Goal: Contribute content: Add original content to the website for others to see

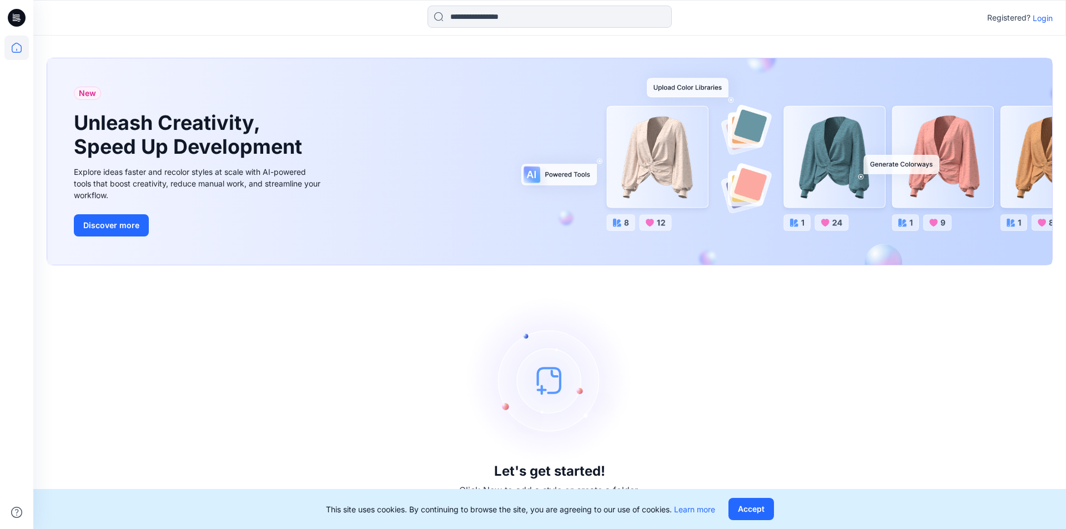
click at [1041, 28] on div "Registered? Login" at bounding box center [549, 18] width 1032 height 24
drag, startPoint x: 1042, startPoint y: 21, endPoint x: 956, endPoint y: 20, distance: 85.5
click at [1039, 21] on p "Login" at bounding box center [1043, 18] width 20 height 12
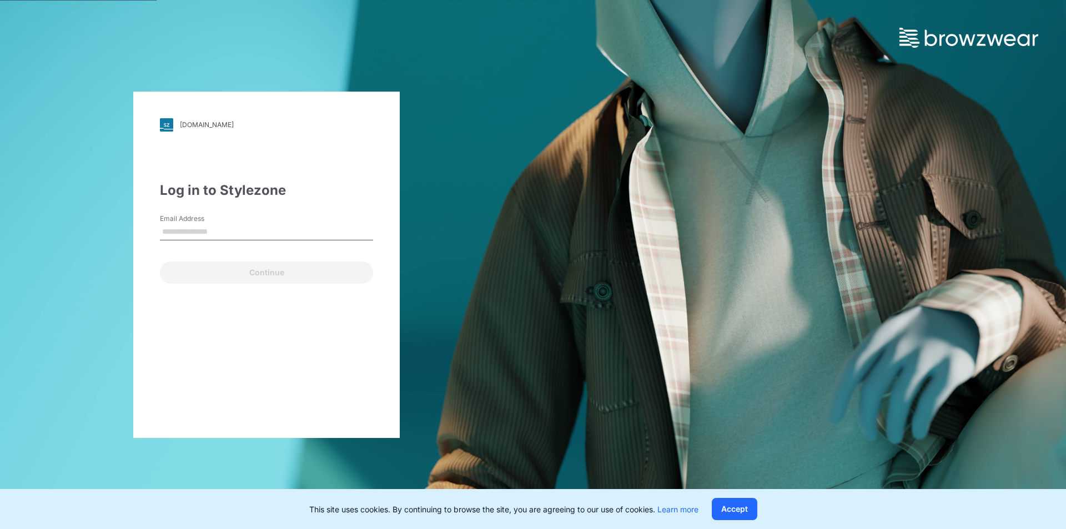
drag, startPoint x: 198, startPoint y: 268, endPoint x: 212, endPoint y: 253, distance: 20.4
click at [198, 268] on div "Continue" at bounding box center [266, 270] width 213 height 27
click at [261, 237] on input "Email Address" at bounding box center [266, 232] width 213 height 17
type input "**********"
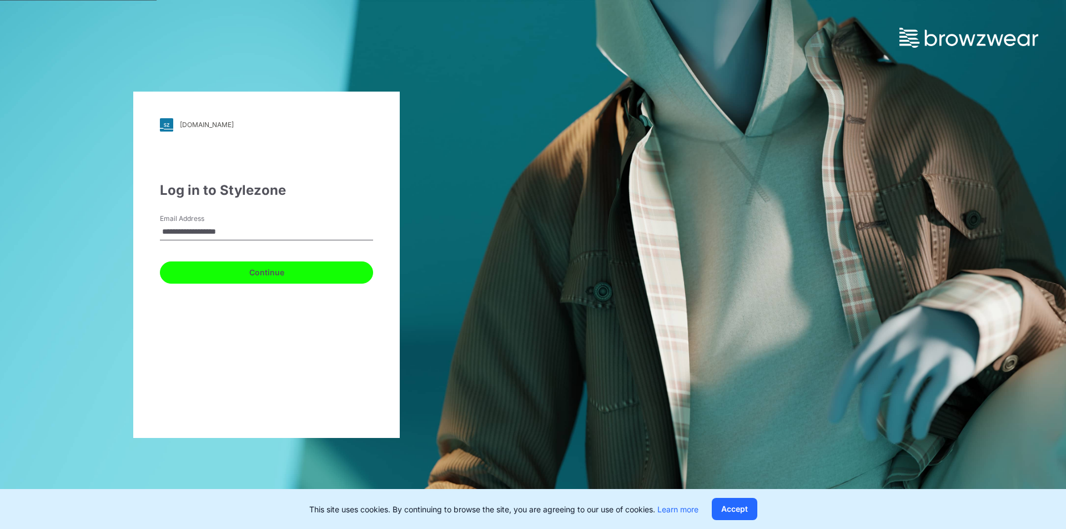
click at [275, 267] on button "Continue" at bounding box center [266, 272] width 213 height 22
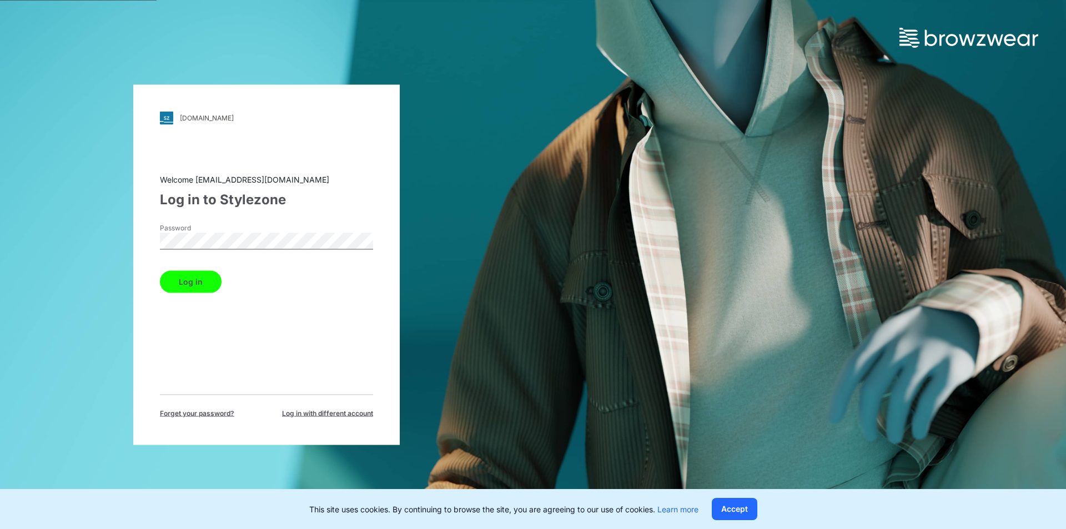
drag, startPoint x: 216, startPoint y: 275, endPoint x: 228, endPoint y: 263, distance: 16.5
click at [216, 275] on button "Log in" at bounding box center [191, 281] width 62 height 22
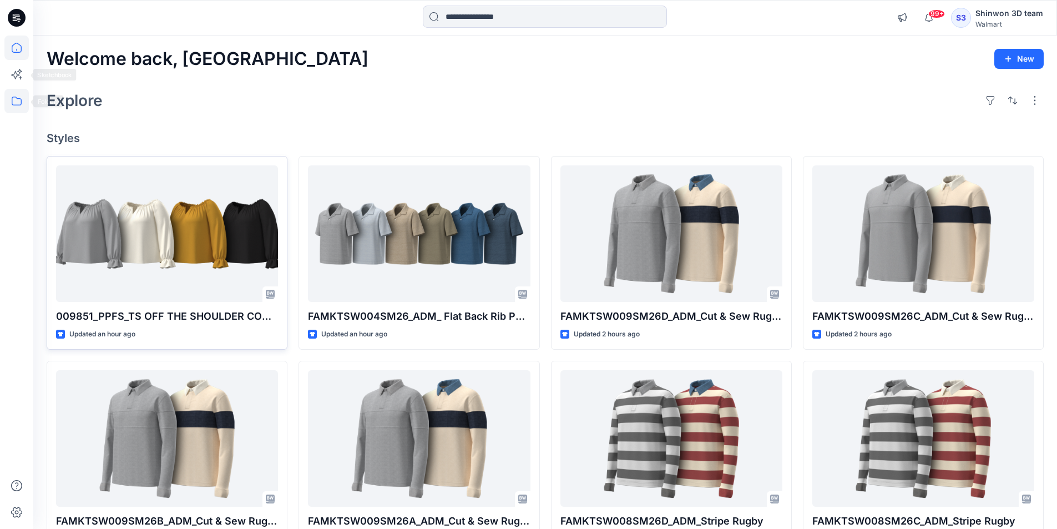
click at [18, 100] on icon at bounding box center [16, 101] width 24 height 24
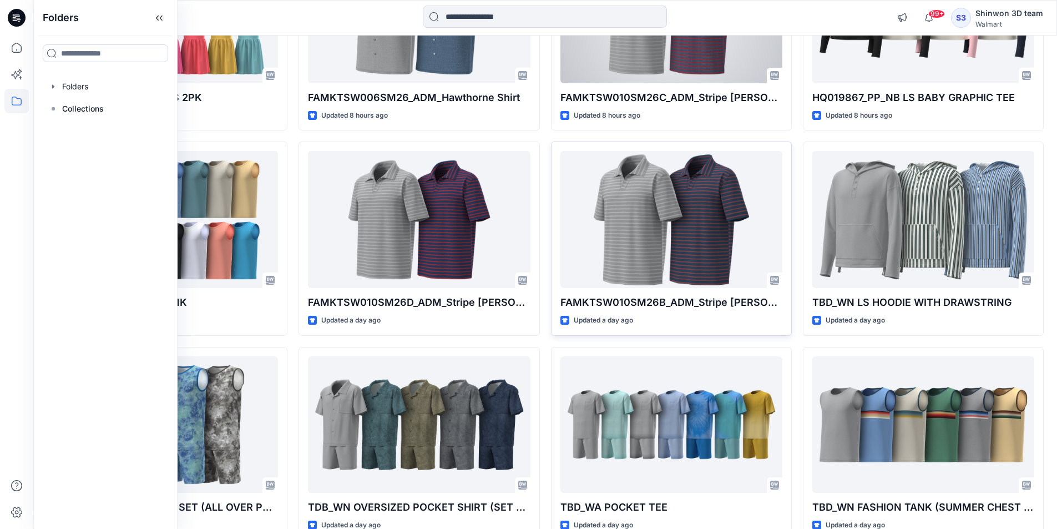
scroll to position [899, 0]
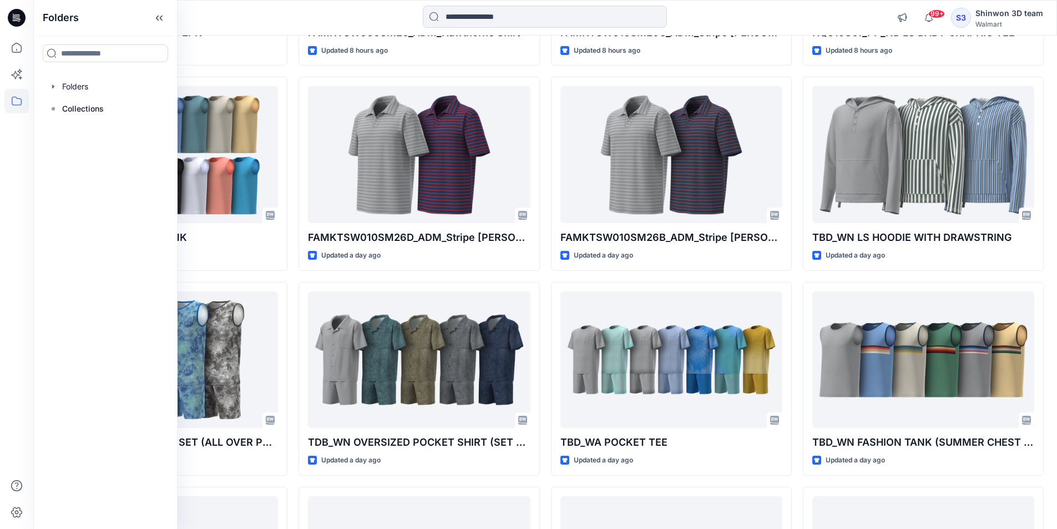
click at [1054, 276] on div "Welcome back, Shinwon New Explore Styles 009851_PPFS_TS OFF THE SHOULDER CONVER…" at bounding box center [545, 140] width 1024 height 2007
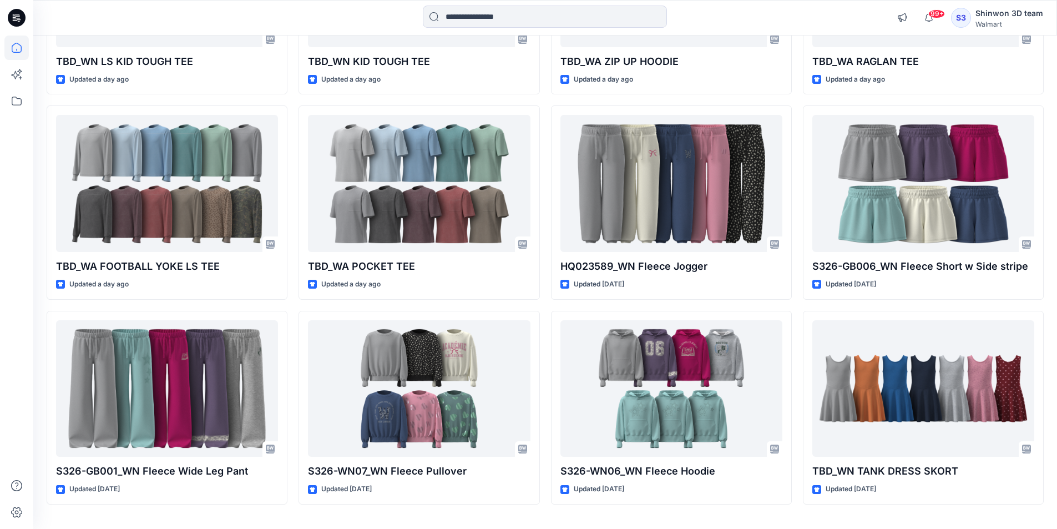
scroll to position [2128, 0]
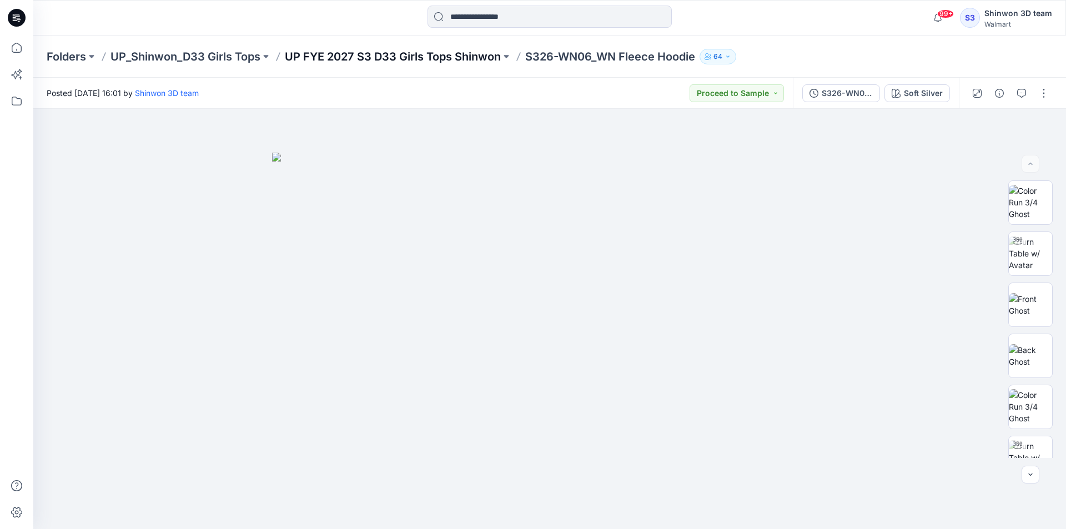
click at [425, 59] on p "UP FYE 2027 S3 D33 Girls Tops Shinwon" at bounding box center [393, 57] width 216 height 16
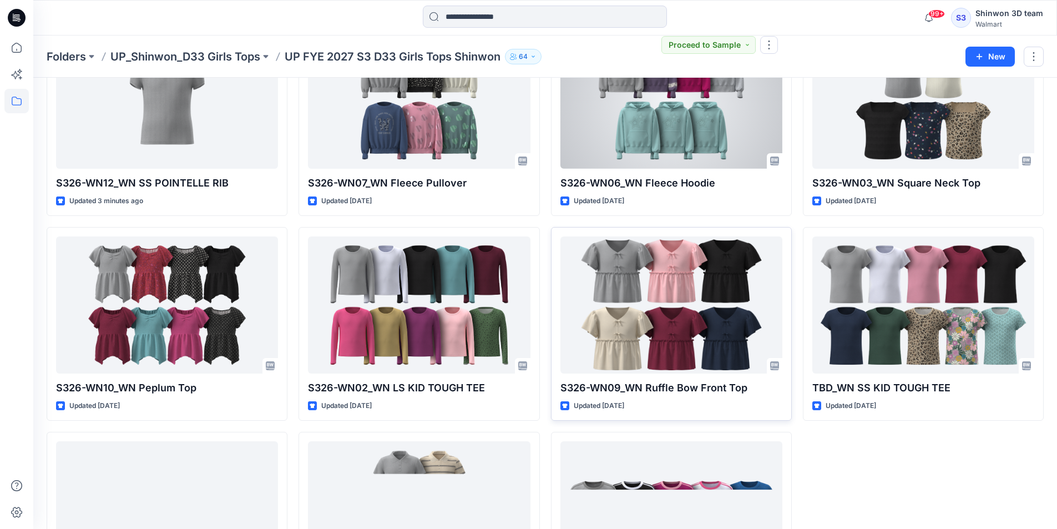
scroll to position [111, 0]
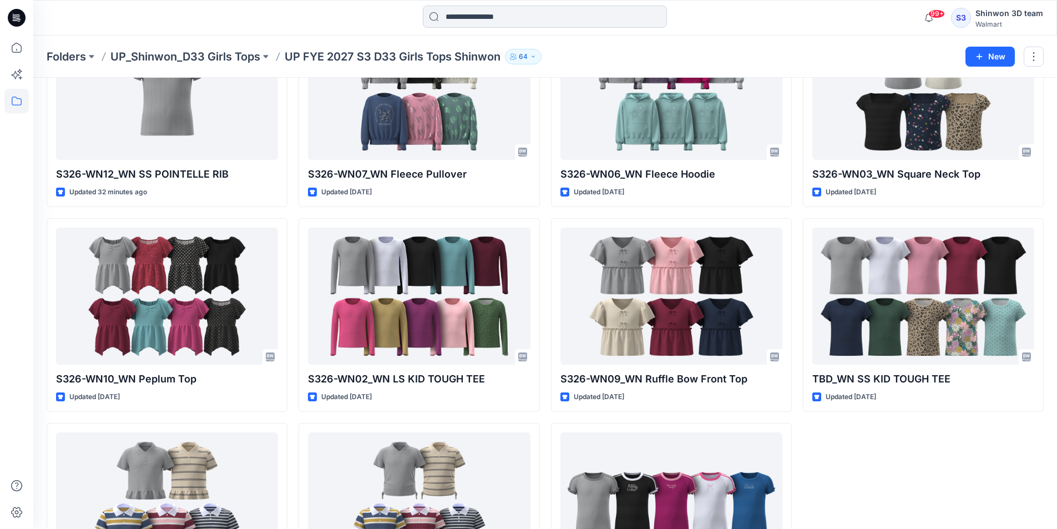
click at [477, 13] on input at bounding box center [545, 17] width 244 height 22
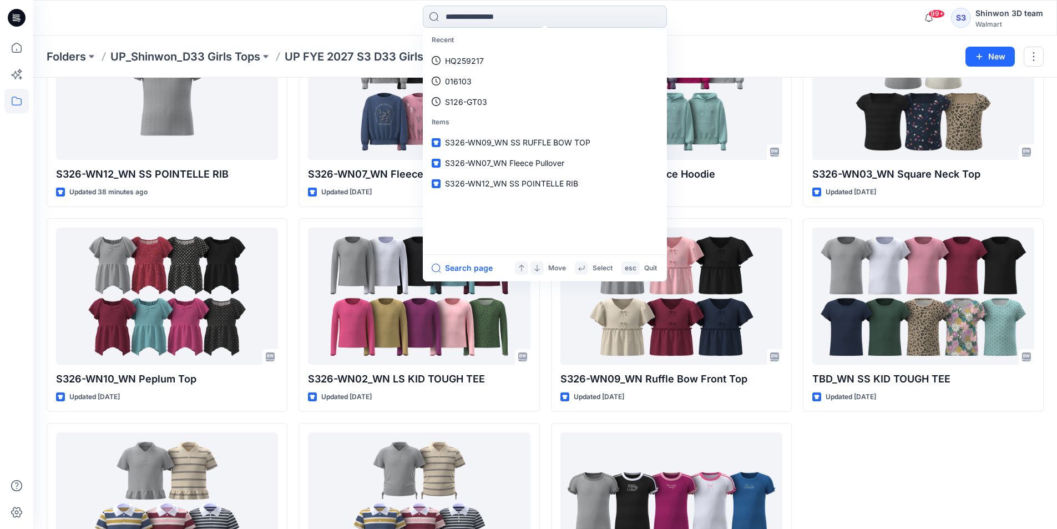
click at [442, 11] on input at bounding box center [545, 17] width 244 height 22
paste input "**********"
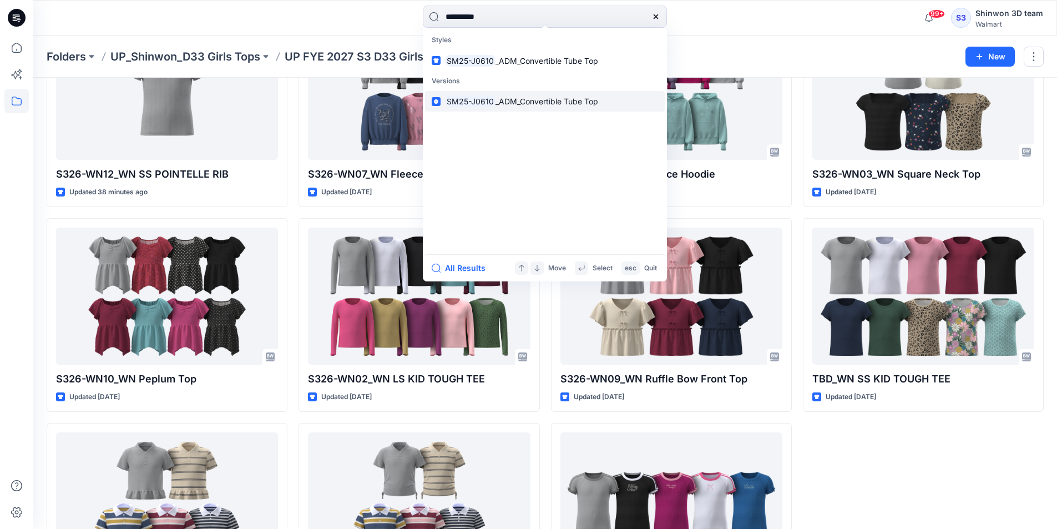
type input "**********"
click at [488, 95] on link "SM25-J0610 _ADM_Convertible Tube Top" at bounding box center [545, 101] width 240 height 21
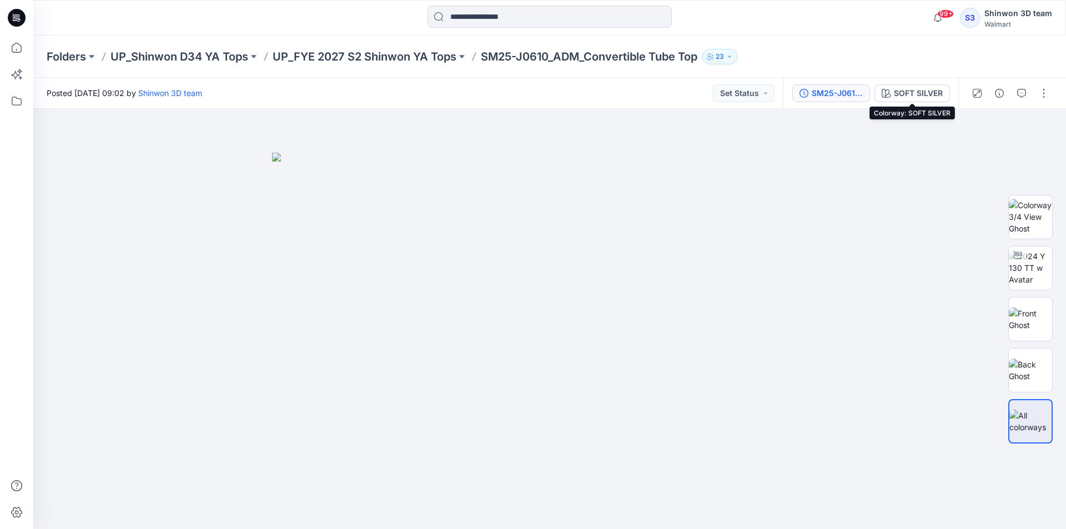
click at [853, 89] on div "SM25-J0610_ADM_Convertible Tube Top" at bounding box center [837, 93] width 51 height 12
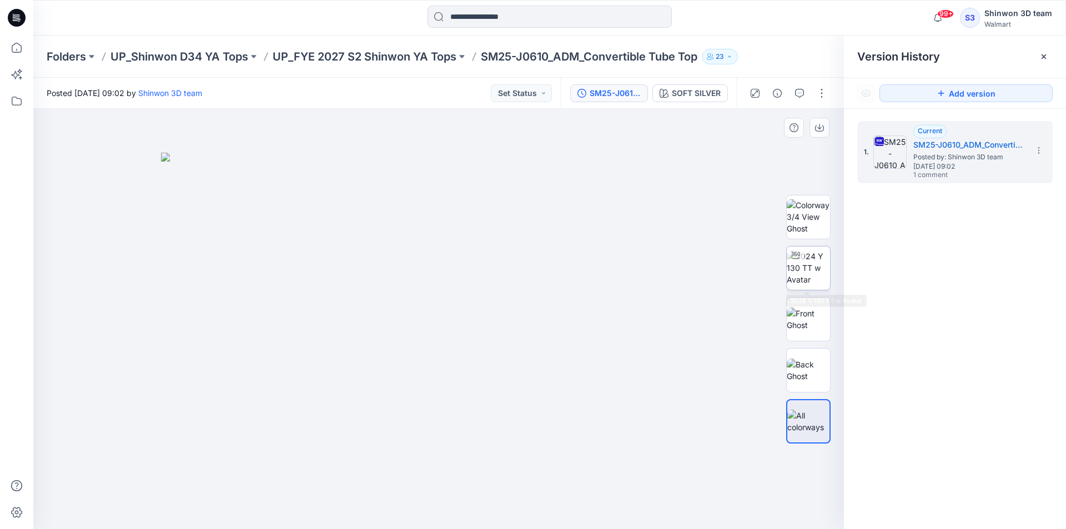
click at [824, 264] on img at bounding box center [808, 267] width 43 height 35
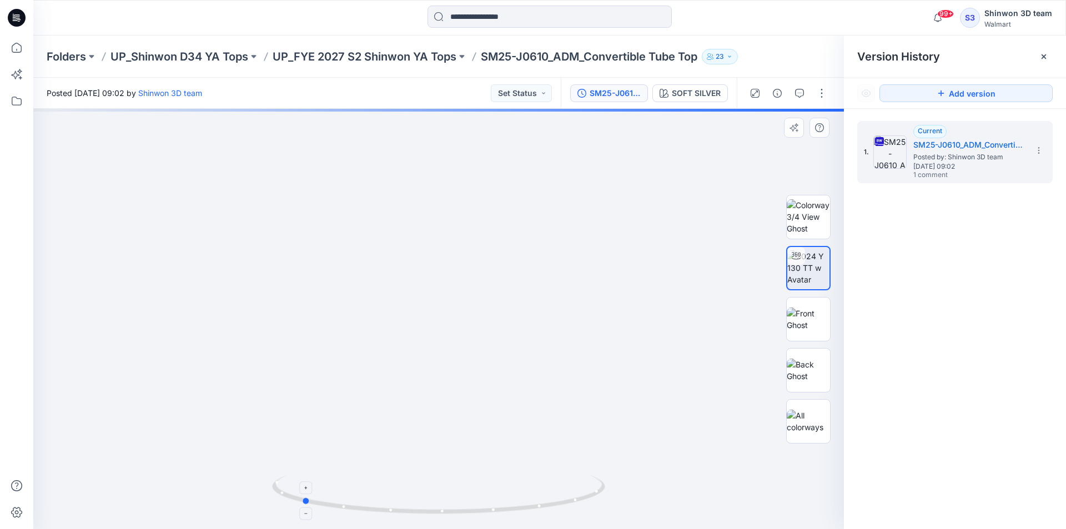
drag, startPoint x: 578, startPoint y: 503, endPoint x: 446, endPoint y: 516, distance: 133.2
click at [446, 516] on icon at bounding box center [440, 496] width 336 height 42
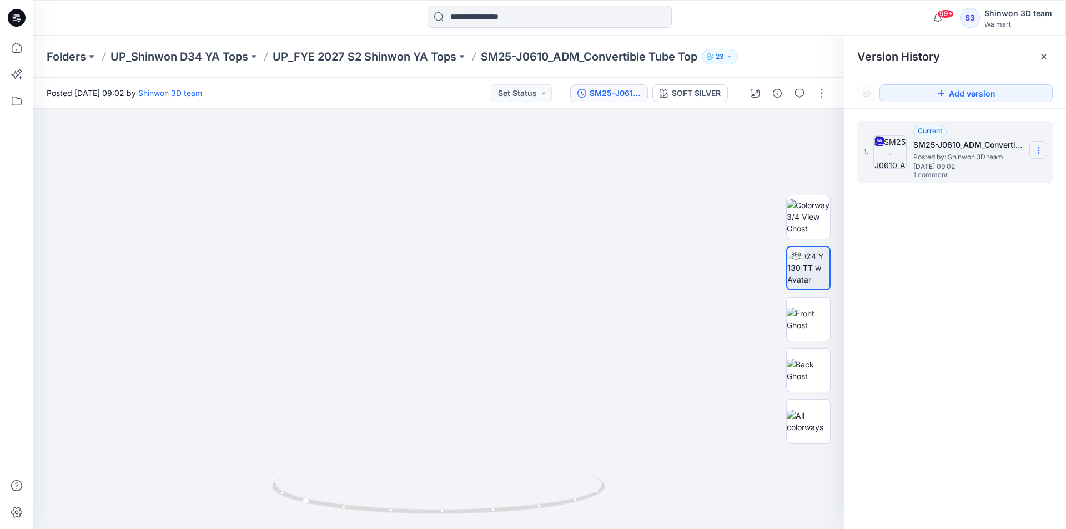
click at [1042, 150] on icon at bounding box center [1038, 150] width 9 height 9
click at [965, 176] on span "Download Source BW File" at bounding box center [982, 171] width 93 height 13
drag, startPoint x: 493, startPoint y: 511, endPoint x: 659, endPoint y: 506, distance: 166.1
click at [659, 506] on div at bounding box center [438, 319] width 810 height 420
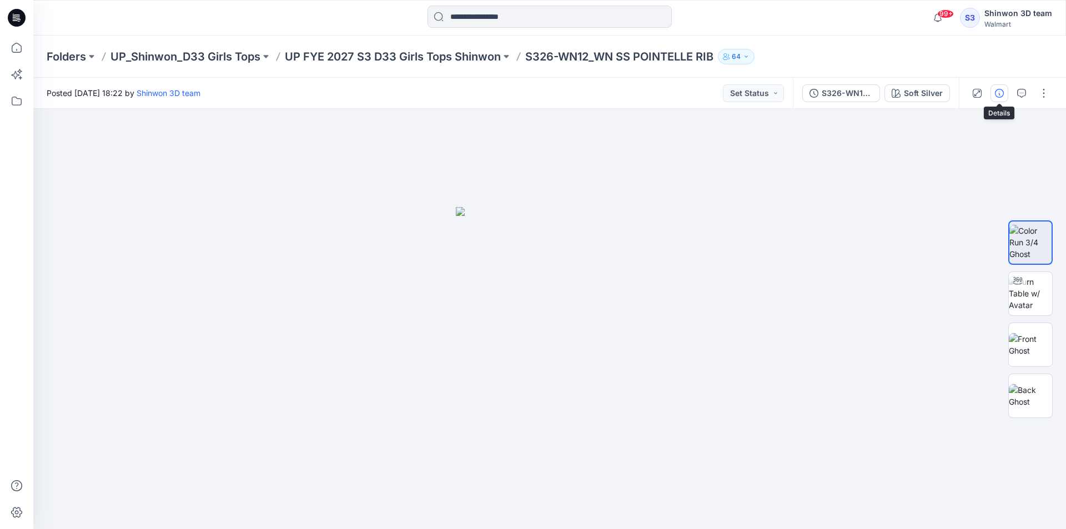
click at [996, 93] on icon "button" at bounding box center [999, 93] width 9 height 9
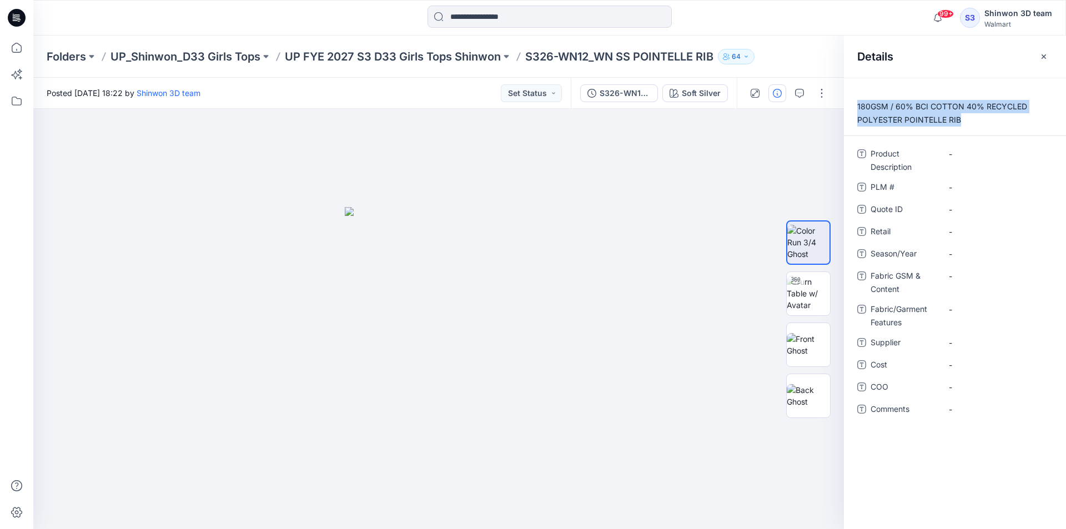
drag, startPoint x: 970, startPoint y: 119, endPoint x: 855, endPoint y: 107, distance: 115.5
click at [855, 107] on p "180GSM / 60% BCI COTTON 40% RECYCLED POLYESTER POINTELLE RIB" at bounding box center [955, 113] width 222 height 27
copy p "180GSM / 60% BCI COTTON 40% RECYCLED POLYESTER POINTELLE RIB"
click at [974, 308] on Features "-" at bounding box center [997, 310] width 97 height 12
click at [976, 272] on Content "-" at bounding box center [997, 276] width 97 height 12
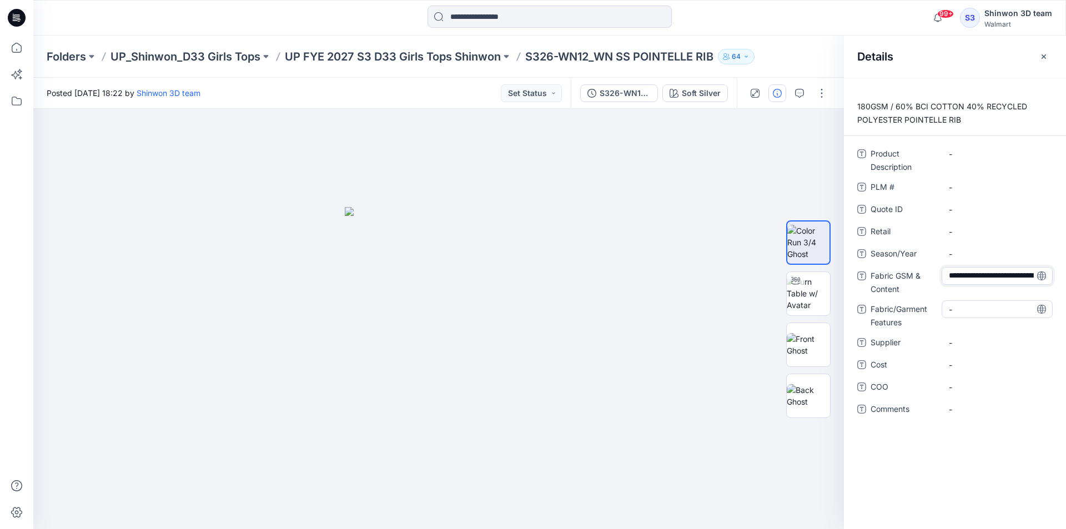
click at [976, 316] on div "-" at bounding box center [996, 309] width 111 height 18
click at [1008, 319] on textarea "**********" at bounding box center [996, 317] width 111 height 18
drag, startPoint x: 948, startPoint y: 319, endPoint x: 931, endPoint y: 276, distance: 45.9
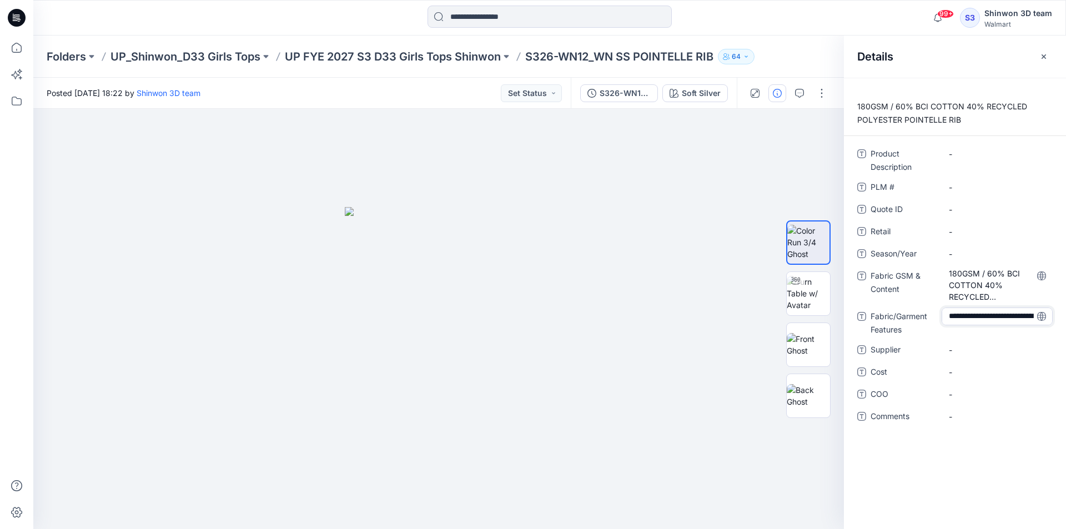
click at [931, 276] on div "**********" at bounding box center [954, 292] width 195 height 294
type textarea "**********"
click at [975, 350] on span "-" at bounding box center [997, 350] width 97 height 12
type textarea "*******"
click at [898, 307] on div "Product Description - PLM # - Quote ID - Retail - Season/Year - Fabric GSM & Co…" at bounding box center [954, 292] width 195 height 294
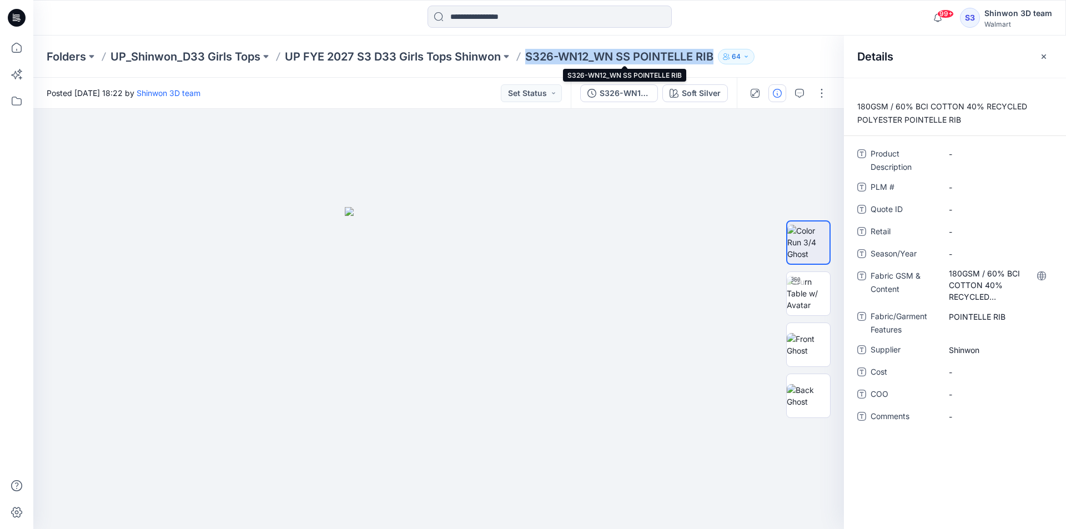
drag, startPoint x: 530, startPoint y: 53, endPoint x: 717, endPoint y: 59, distance: 187.2
click at [713, 59] on p "S326-WN12_WN SS POINTELLE RIB" at bounding box center [619, 57] width 188 height 16
copy p "S326-WN12_WN SS POINTELLE RIB"
drag, startPoint x: 982, startPoint y: 150, endPoint x: 974, endPoint y: 142, distance: 11.8
click at [982, 151] on Description "-" at bounding box center [997, 154] width 97 height 12
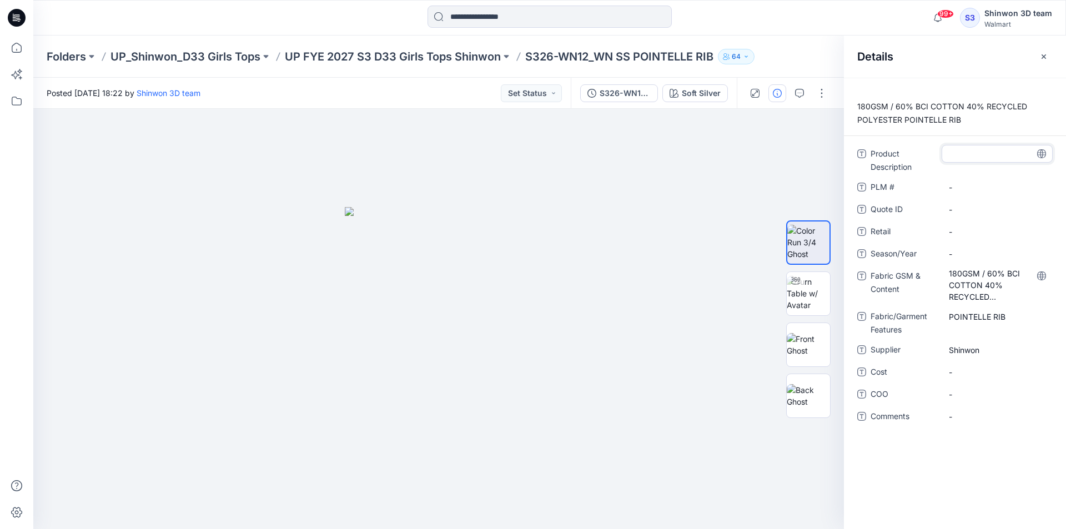
type textarea "**********"
click at [964, 185] on \ "-" at bounding box center [997, 188] width 97 height 12
click at [993, 150] on Description "S326-WN12_WN SS POINTELLE RIB" at bounding box center [997, 156] width 97 height 23
drag, startPoint x: 998, startPoint y: 153, endPoint x: 892, endPoint y: 127, distance: 109.2
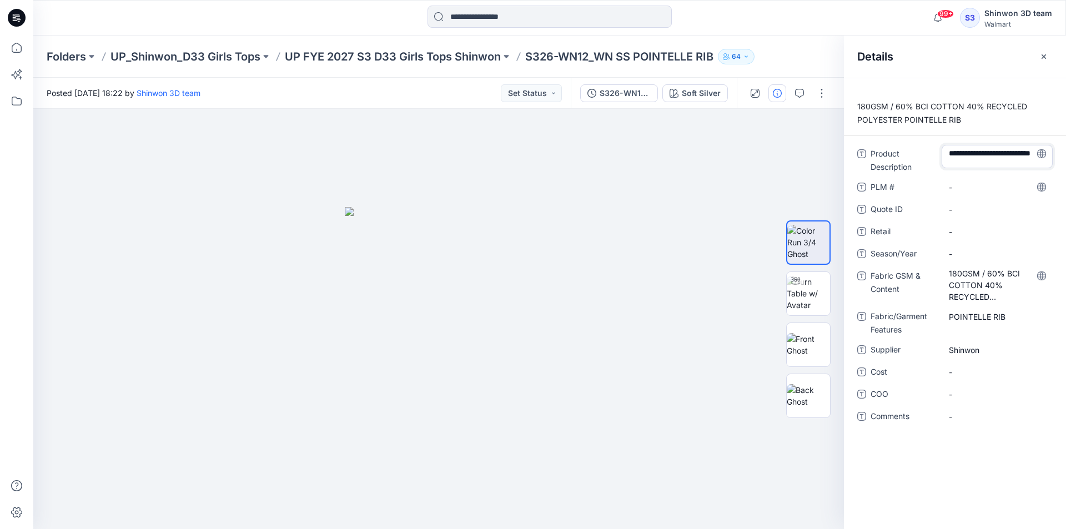
click at [892, 127] on div "**********" at bounding box center [955, 303] width 222 height 451
type textarea "**********"
click at [987, 187] on \ "-" at bounding box center [997, 188] width 97 height 12
type textarea "*********"
click at [973, 253] on span "-" at bounding box center [997, 254] width 97 height 12
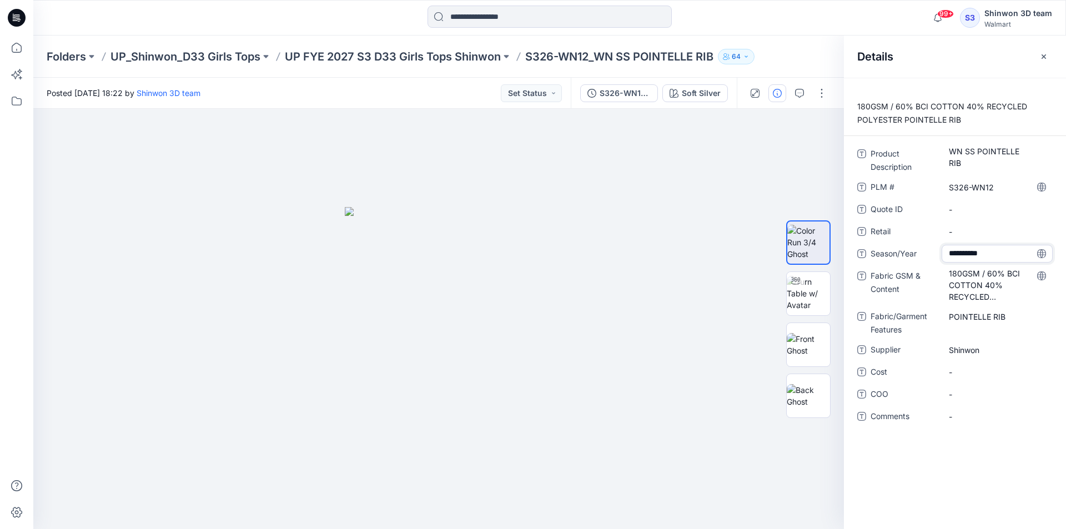
type textarea "**********"
drag, startPoint x: 613, startPoint y: 168, endPoint x: 627, endPoint y: 171, distance: 13.6
click at [614, 168] on div at bounding box center [438, 319] width 810 height 420
drag, startPoint x: 797, startPoint y: 93, endPoint x: 924, endPoint y: 119, distance: 129.8
click at [798, 93] on icon "button" at bounding box center [799, 93] width 9 height 9
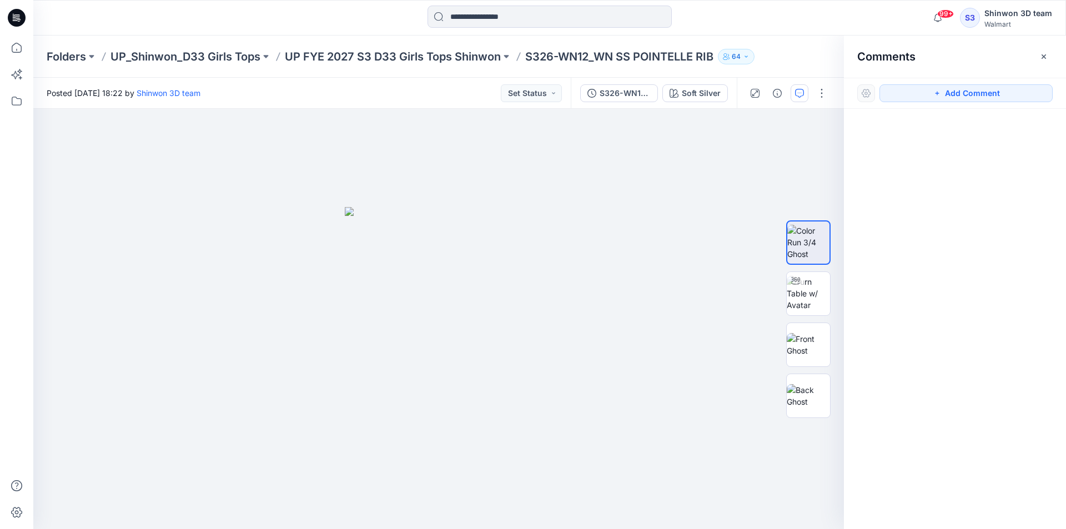
drag, startPoint x: 913, startPoint y: 95, endPoint x: 875, endPoint y: 94, distance: 37.8
click at [901, 94] on button "Add Comment" at bounding box center [965, 93] width 173 height 18
click at [76, 138] on div "1" at bounding box center [438, 319] width 810 height 420
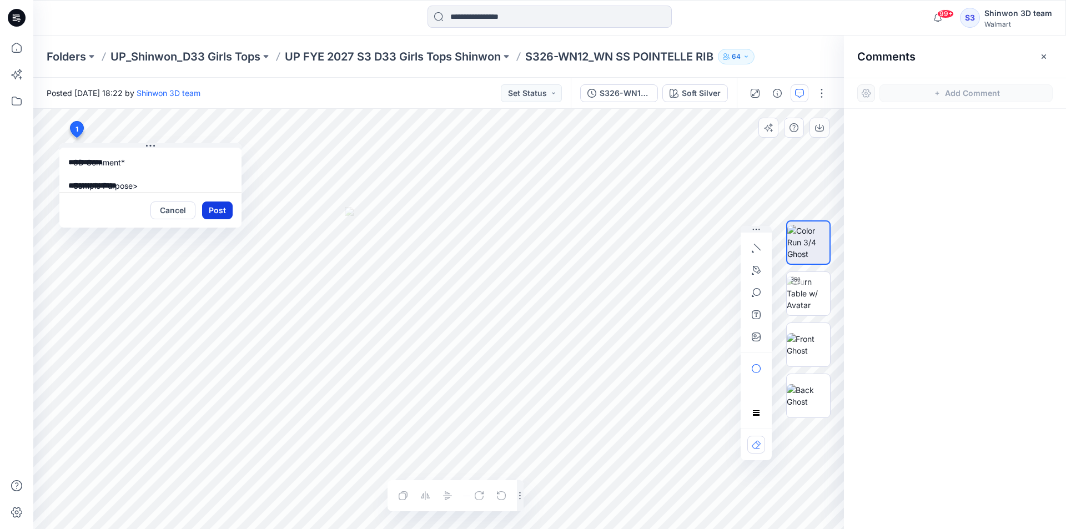
click at [225, 215] on button "Post" at bounding box center [217, 211] width 31 height 18
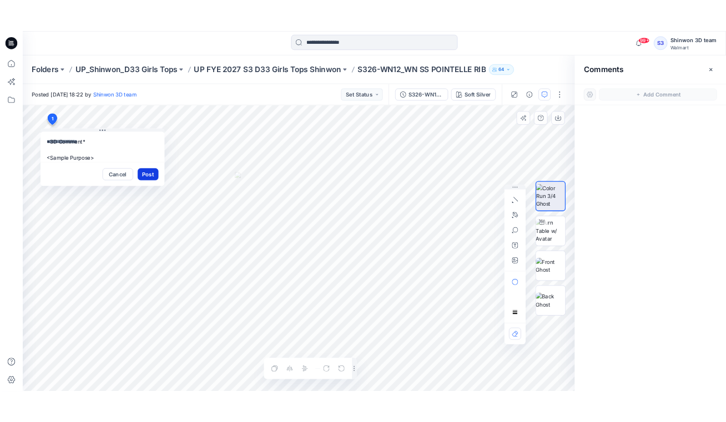
scroll to position [0, 0]
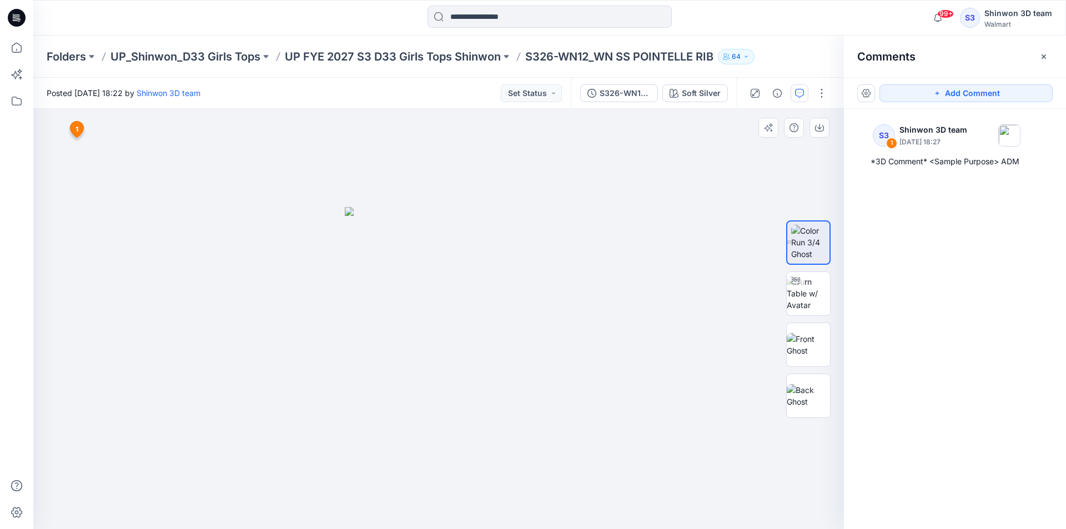
drag, startPoint x: 295, startPoint y: 471, endPoint x: 288, endPoint y: 456, distance: 17.4
click at [295, 467] on div at bounding box center [438, 319] width 810 height 420
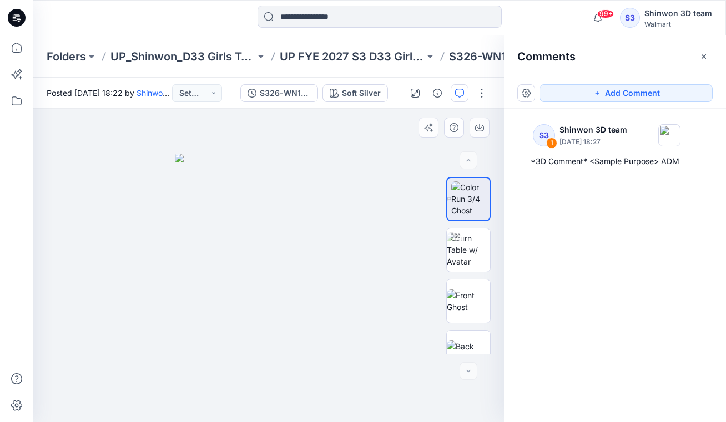
click at [71, 191] on div at bounding box center [268, 266] width 471 height 314
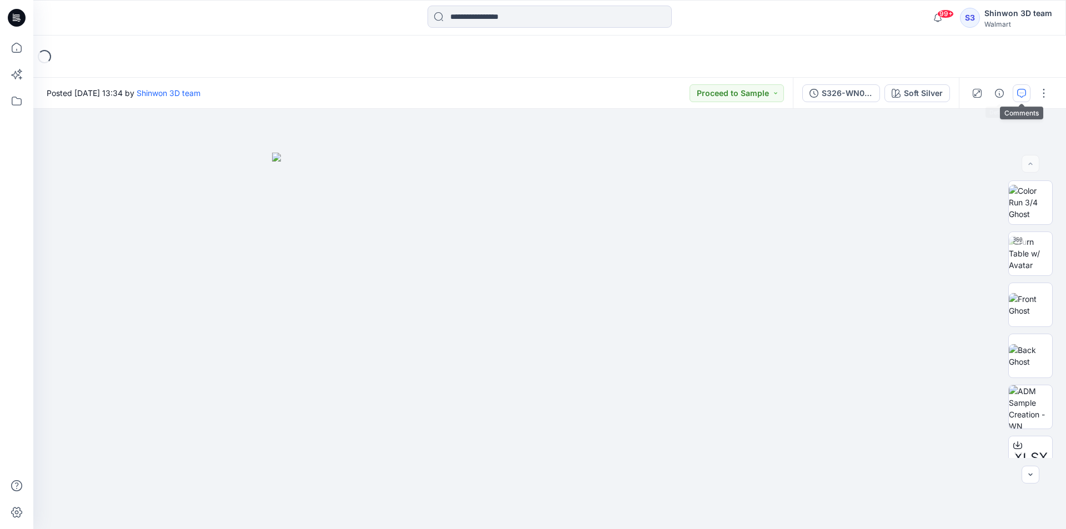
click at [1016, 90] on button "button" at bounding box center [1022, 93] width 18 height 18
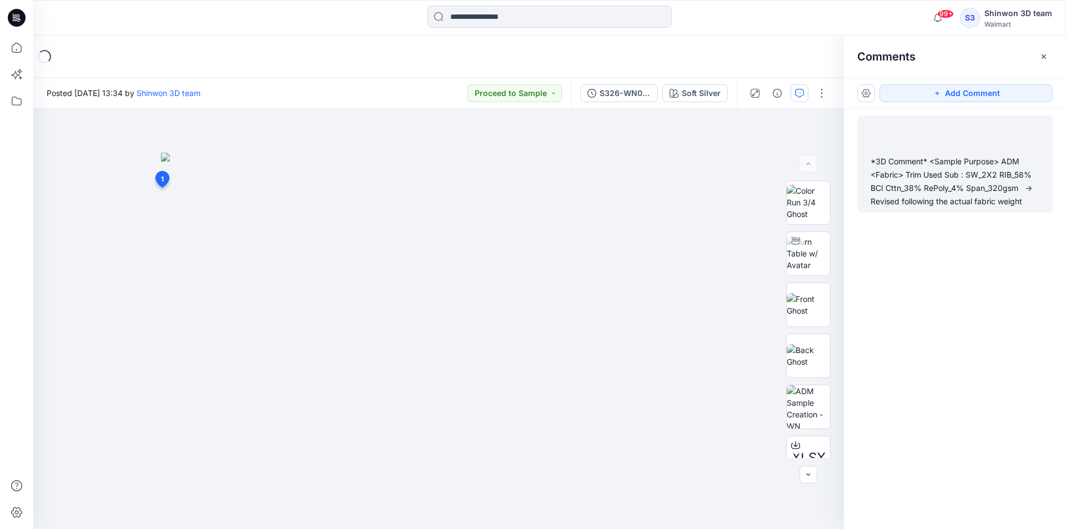
click at [924, 163] on div "*3D Comment* <Sample Purpose> ADM <Fabric> Trim Used Sub : SW_2X2 RIB_58% BCI C…" at bounding box center [954, 181] width 169 height 53
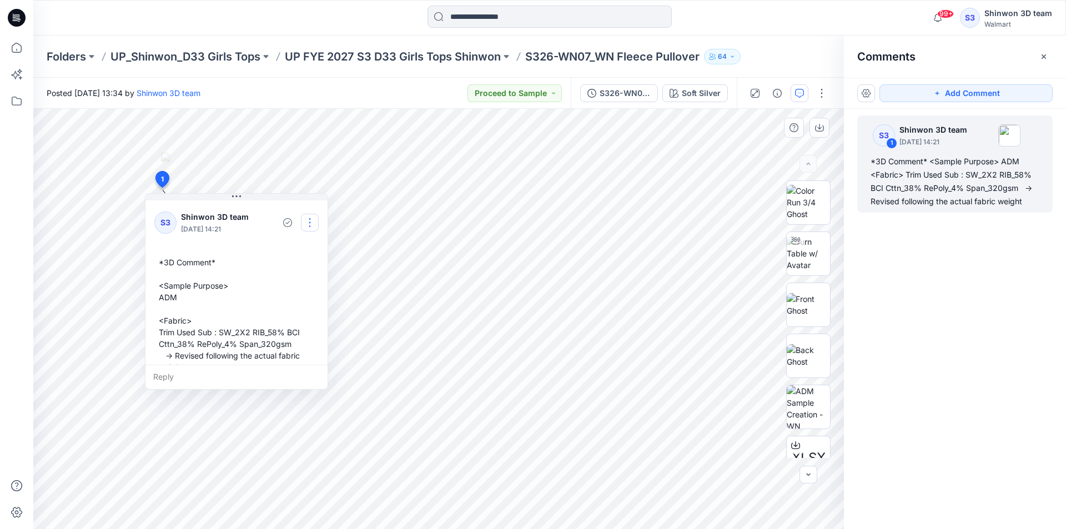
click at [310, 220] on button "button" at bounding box center [310, 223] width 18 height 18
click at [220, 259] on div "*3D Comment* <Sample Purpose> ADM <Fabric> Trim Used Sub : SW_2X2 RIB_58% BCI C…" at bounding box center [236, 314] width 164 height 125
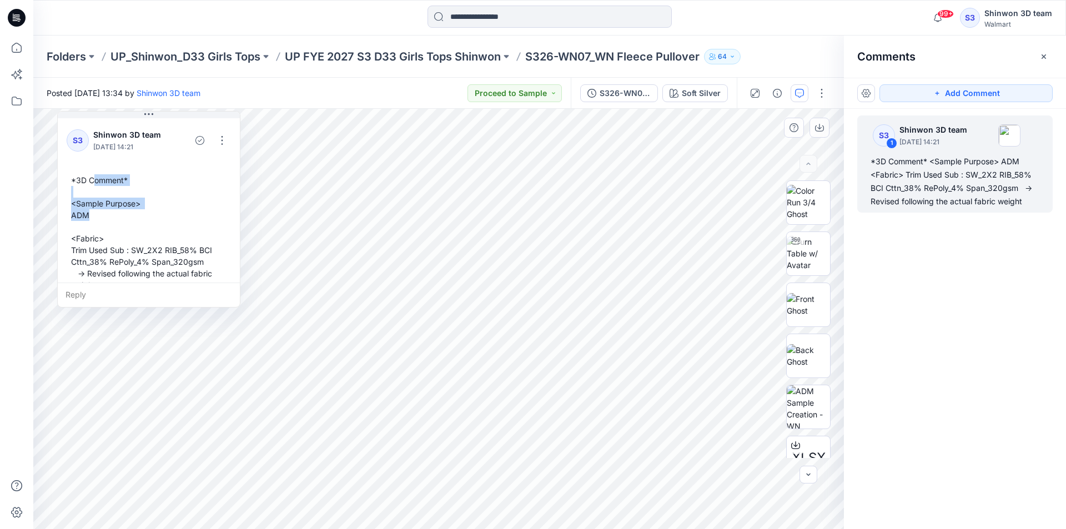
drag, startPoint x: 183, startPoint y: 295, endPoint x: 76, endPoint y: 166, distance: 167.9
click at [76, 166] on div "S3 Shinwon 3D team September 16, 2025 14:21 *3D Comment* <Sample Purpose> ADM <…" at bounding box center [149, 209] width 182 height 186
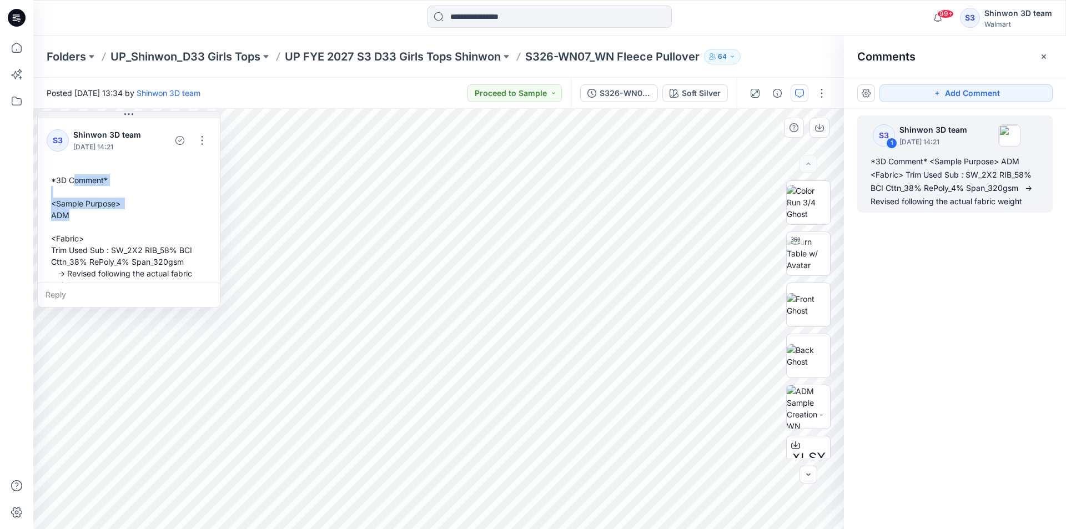
click at [75, 166] on div "S3 Shinwon 3D team September 16, 2025 14:21 *3D Comment* <Sample Purpose> ADM <…" at bounding box center [129, 209] width 182 height 186
click at [77, 208] on div "*3D Comment* <Sample Purpose> ADM <Fabric> Trim Used Sub : SW_2X2 RIB_58% BCI C…" at bounding box center [129, 232] width 164 height 125
click at [75, 217] on div "*3D Comment* <Sample Purpose> ADM <Fabric> Trim Used Sub : SW_2X2 RIB_58% BCI C…" at bounding box center [129, 232] width 164 height 125
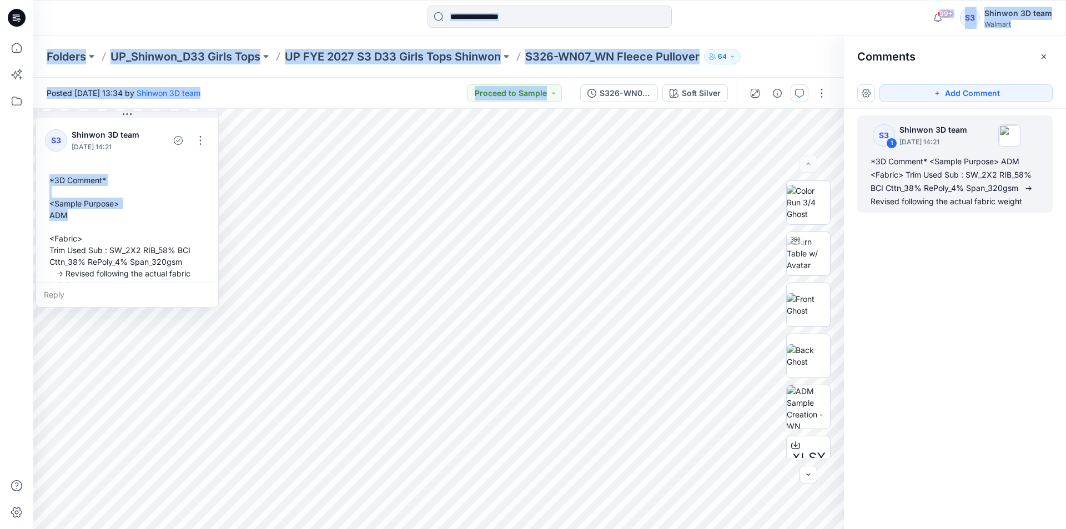
drag, startPoint x: 69, startPoint y: 215, endPoint x: 31, endPoint y: 173, distance: 57.0
click at [31, 173] on div "99+ Notifications Your style S326-WN12_WN SS POINTELLE RIB is ready 1 minutes a…" at bounding box center [533, 264] width 1066 height 529
click at [64, 182] on div "*3D Comment* <Sample Purpose> ADM <Fabric> Trim Used Sub : SW_2X2 RIB_58% BCI C…" at bounding box center [127, 232] width 164 height 125
click at [75, 214] on div "*3D Comment* <Sample Purpose> ADM <Fabric> Trim Used Sub : SW_2X2 RIB_58% BCI C…" at bounding box center [127, 232] width 164 height 125
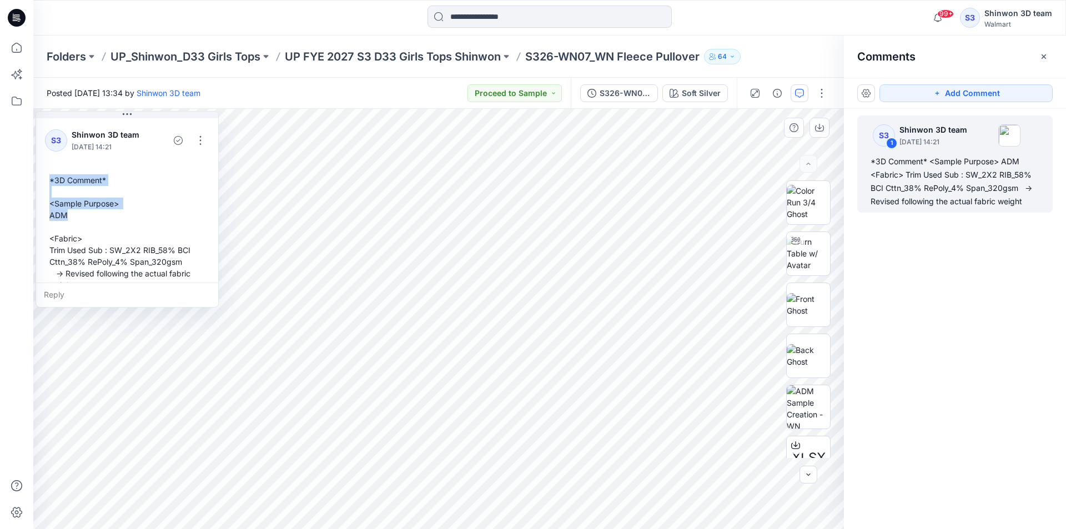
drag, startPoint x: 72, startPoint y: 216, endPoint x: 44, endPoint y: 183, distance: 42.6
click at [44, 183] on div "S3 Shinwon 3D team September 16, 2025 14:21 *3D Comment* <Sample Purpose> ADM <…" at bounding box center [127, 209] width 182 height 186
copy div "*3D Comment* <Sample Purpose> ADM"
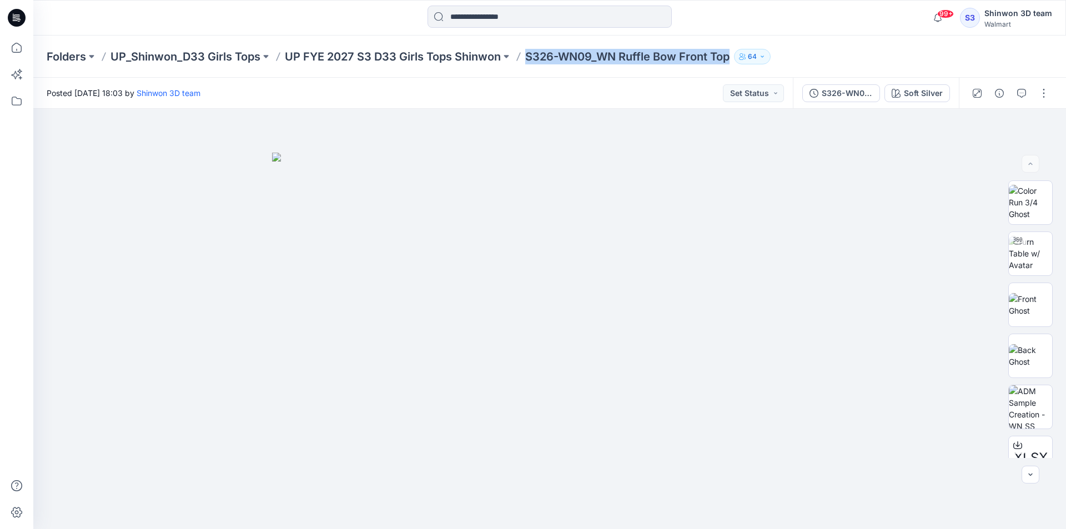
drag, startPoint x: 736, startPoint y: 59, endPoint x: 520, endPoint y: 54, distance: 216.5
click at [520, 54] on div "Folders UP_Shinwon_D33 Girls Tops UP FYE 2027 S3 D33 Girls Tops Shinwon S326-WN…" at bounding box center [506, 57] width 919 height 16
copy p "S326-WN09_WN Ruffle Bow Front Top"
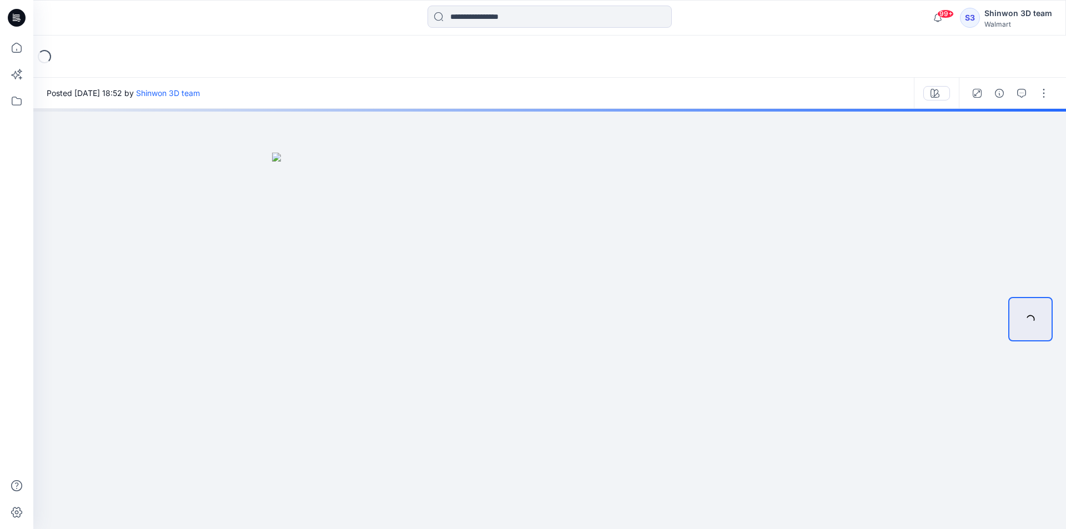
click at [990, 58] on div "Loading..." at bounding box center [549, 57] width 1033 height 42
click at [998, 94] on icon "button" at bounding box center [999, 93] width 9 height 9
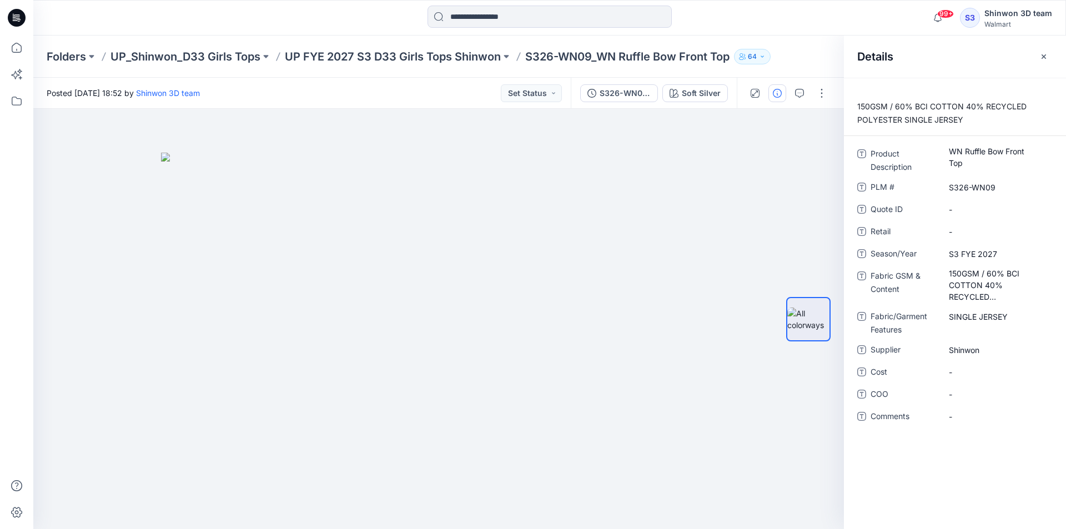
click at [919, 109] on p "150GSM / 60% BCI COTTON 40% RECYCLED POLYESTER SINGLE JERSEY" at bounding box center [955, 113] width 222 height 27
click at [976, 158] on Description "WN Ruffle Bow Front Top" at bounding box center [997, 156] width 97 height 23
drag, startPoint x: 973, startPoint y: 164, endPoint x: 901, endPoint y: 131, distance: 78.2
click at [901, 131] on div "**********" at bounding box center [955, 303] width 222 height 451
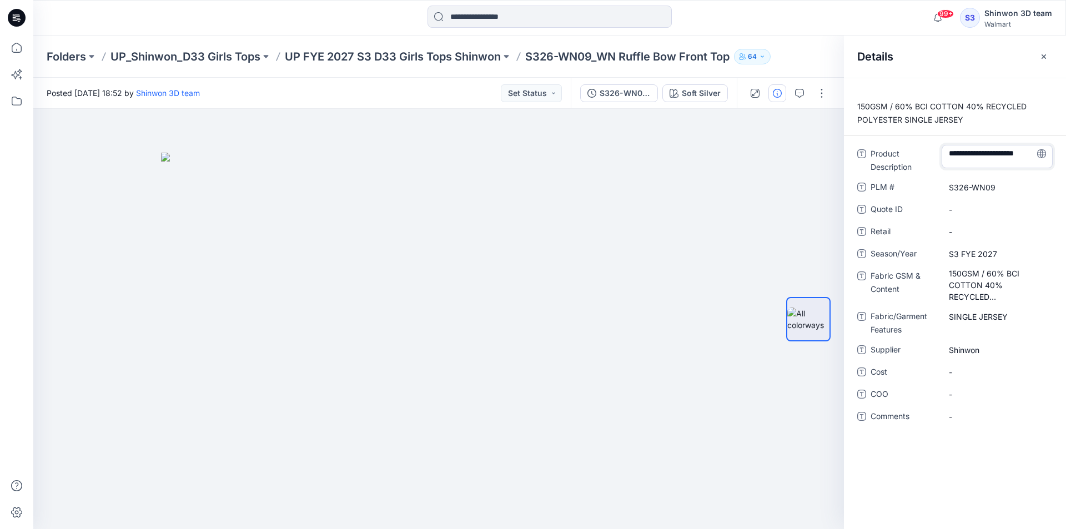
type textarea "**********"
click at [878, 157] on span "Product Description" at bounding box center [903, 160] width 67 height 27
click at [818, 87] on button "button" at bounding box center [822, 93] width 18 height 18
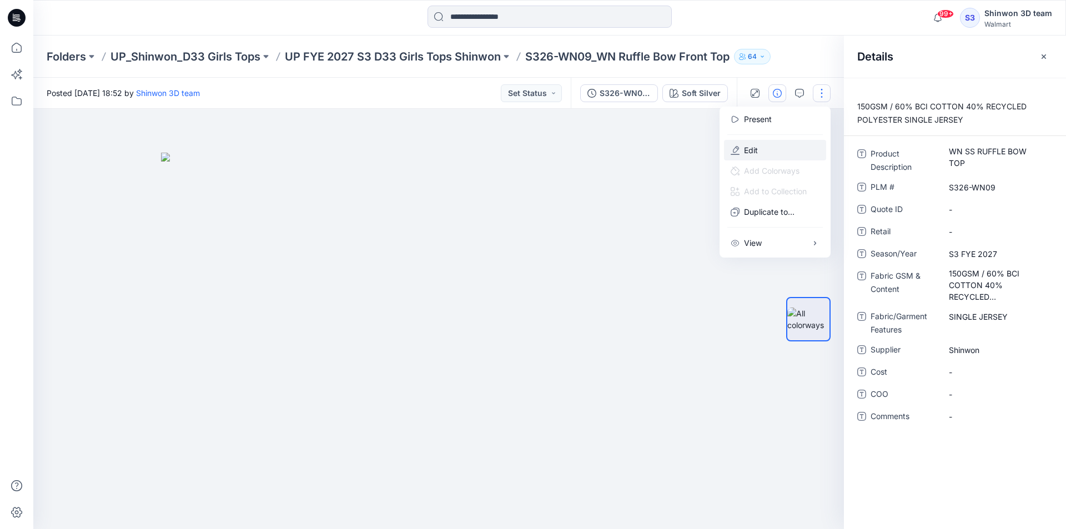
click at [758, 152] on button "Edit" at bounding box center [775, 150] width 102 height 21
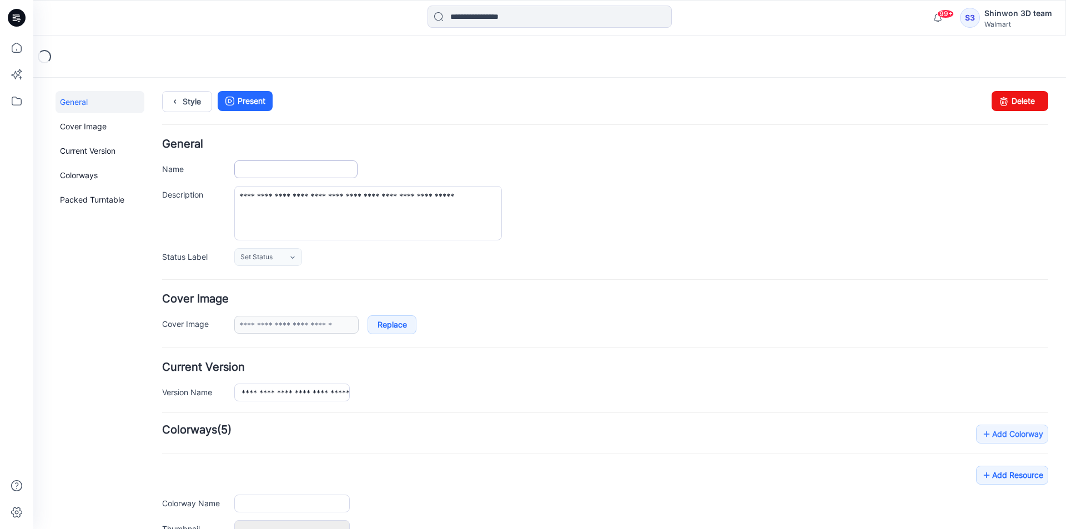
type input "**********"
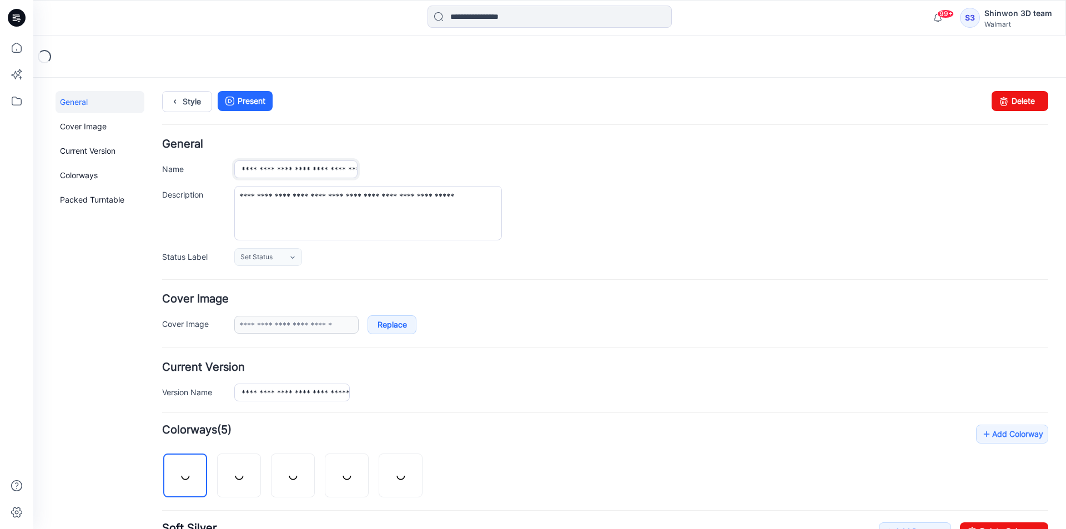
click at [300, 169] on input "**********" at bounding box center [295, 169] width 123 height 18
click at [288, 169] on input "**********" at bounding box center [295, 169] width 123 height 18
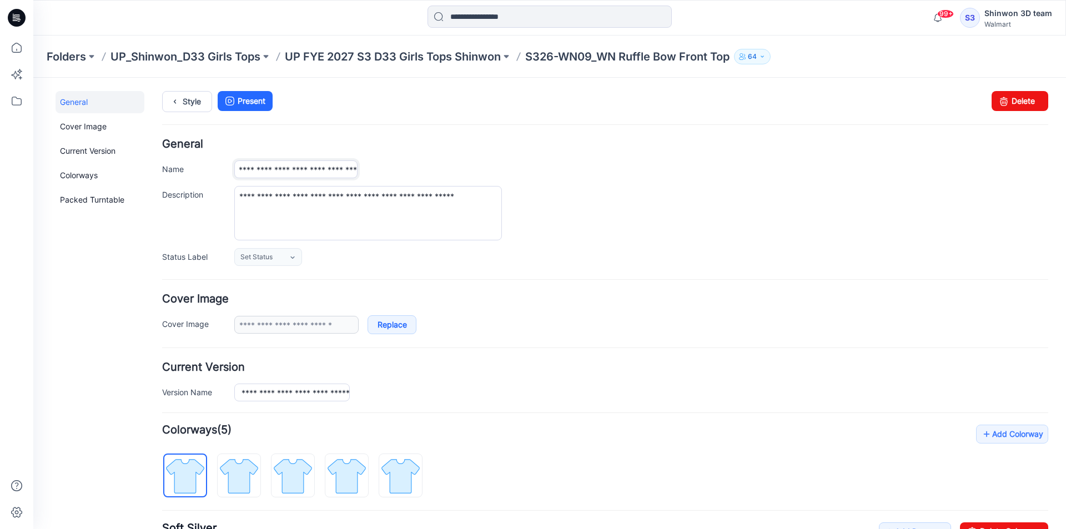
drag, startPoint x: 292, startPoint y: 168, endPoint x: 400, endPoint y: 169, distance: 107.7
click at [400, 169] on div "**********" at bounding box center [641, 169] width 814 height 18
paste input "text"
type input "**********"
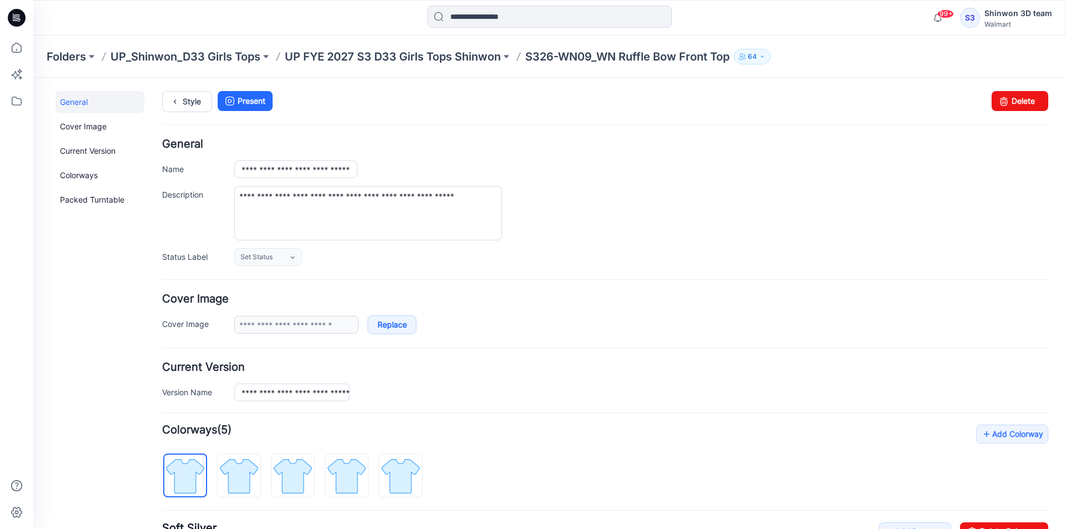
click at [439, 150] on div "**********" at bounding box center [605, 202] width 886 height 127
drag, startPoint x: 185, startPoint y: 105, endPoint x: 190, endPoint y: 102, distance: 6.0
click at [185, 105] on link "Style" at bounding box center [187, 101] width 50 height 21
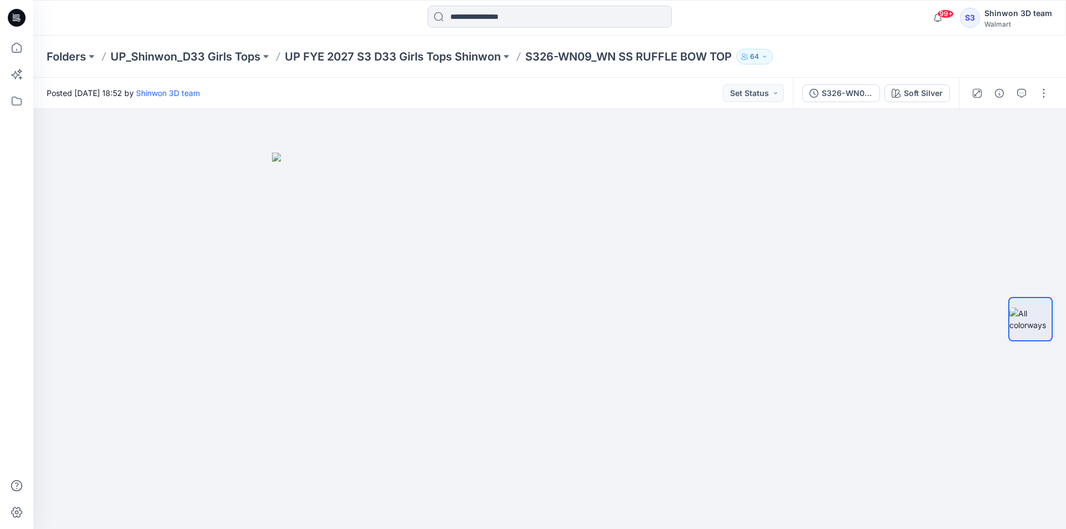
click at [527, 84] on div "Posted [DATE] 18:52 by Shinwon 3D team Set Status" at bounding box center [412, 93] width 759 height 31
click at [849, 211] on div at bounding box center [549, 319] width 1033 height 420
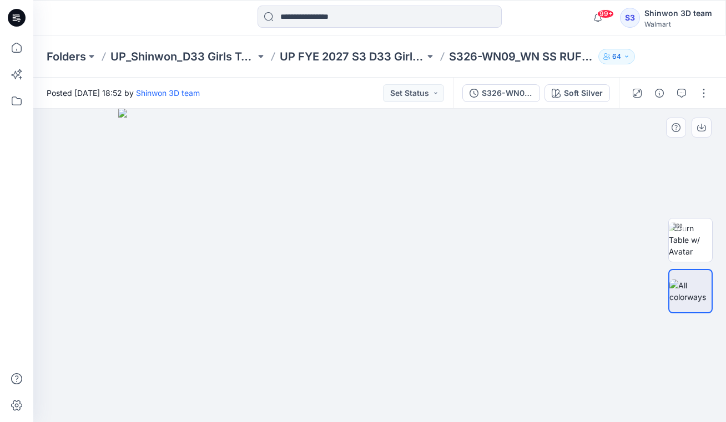
click at [433, 114] on img at bounding box center [379, 266] width 523 height 314
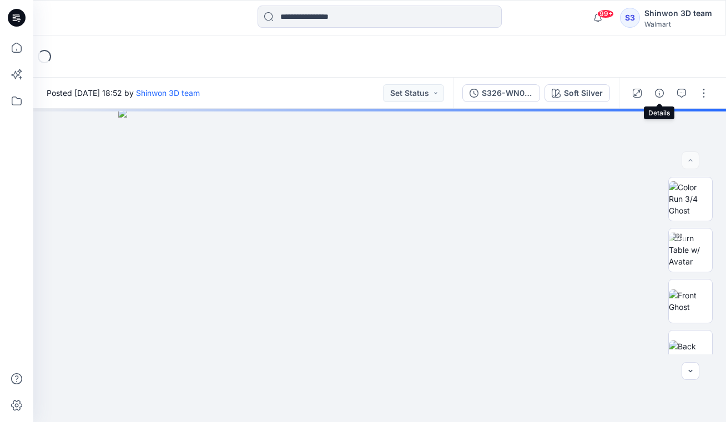
drag, startPoint x: 665, startPoint y: 87, endPoint x: 675, endPoint y: 21, distance: 67.4
click at [665, 87] on button "button" at bounding box center [660, 93] width 18 height 18
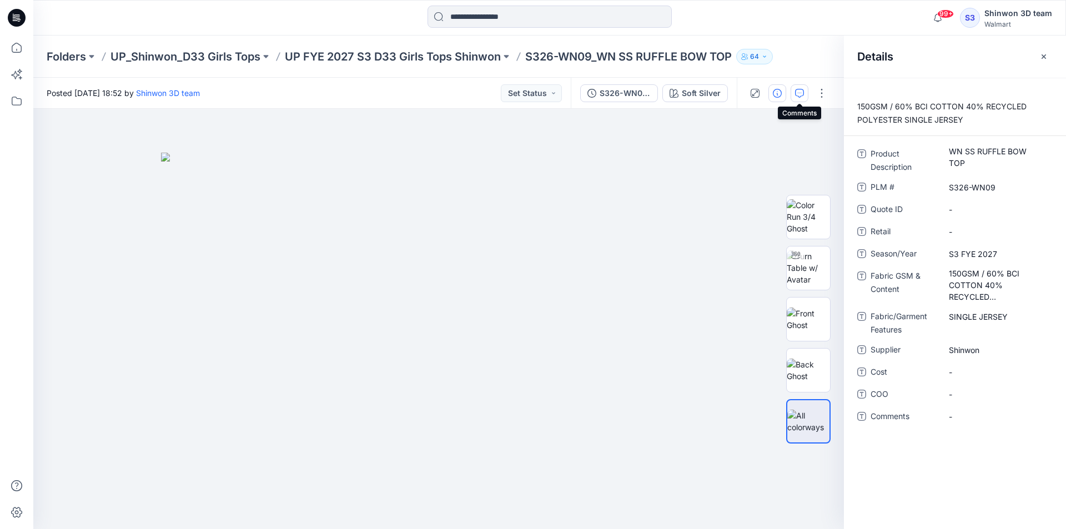
click at [726, 90] on icon "button" at bounding box center [799, 93] width 9 height 9
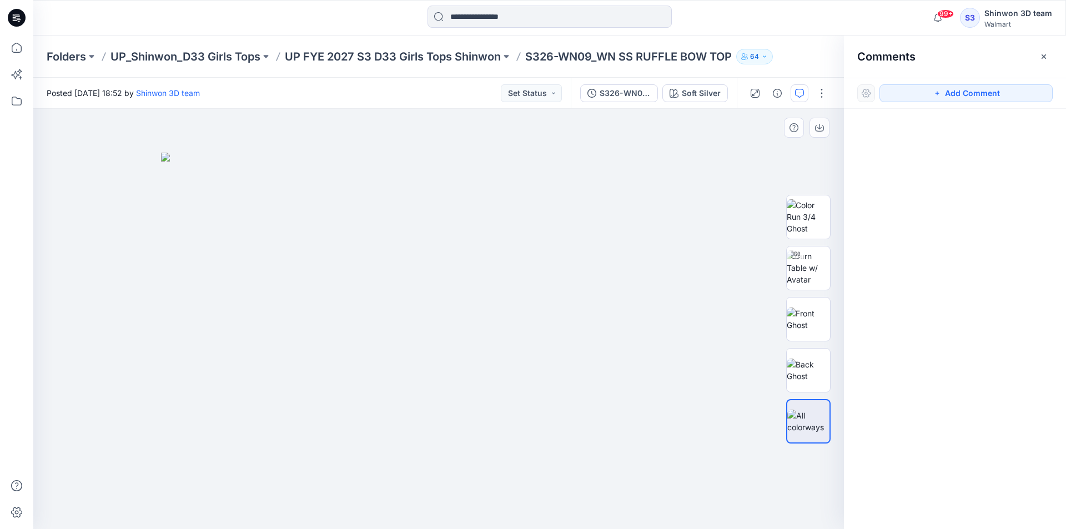
drag, startPoint x: 897, startPoint y: 92, endPoint x: 392, endPoint y: 158, distance: 509.4
click at [726, 92] on button "Add Comment" at bounding box center [965, 93] width 173 height 18
click at [98, 154] on div "1" at bounding box center [438, 319] width 810 height 420
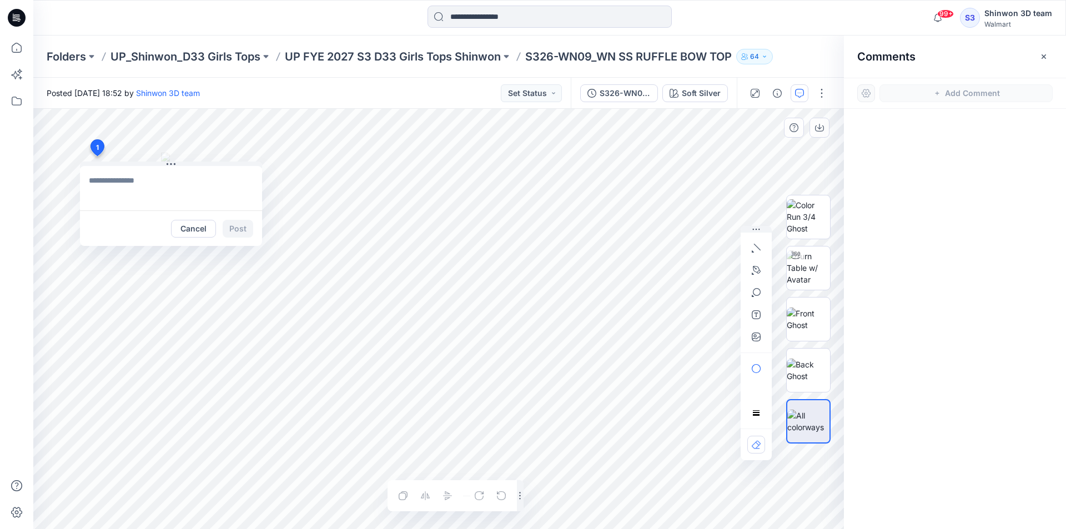
paste textarea "**********"
click at [118, 200] on textarea "**********" at bounding box center [171, 188] width 182 height 44
type textarea "**********"
click at [241, 230] on button "Post" at bounding box center [238, 229] width 31 height 18
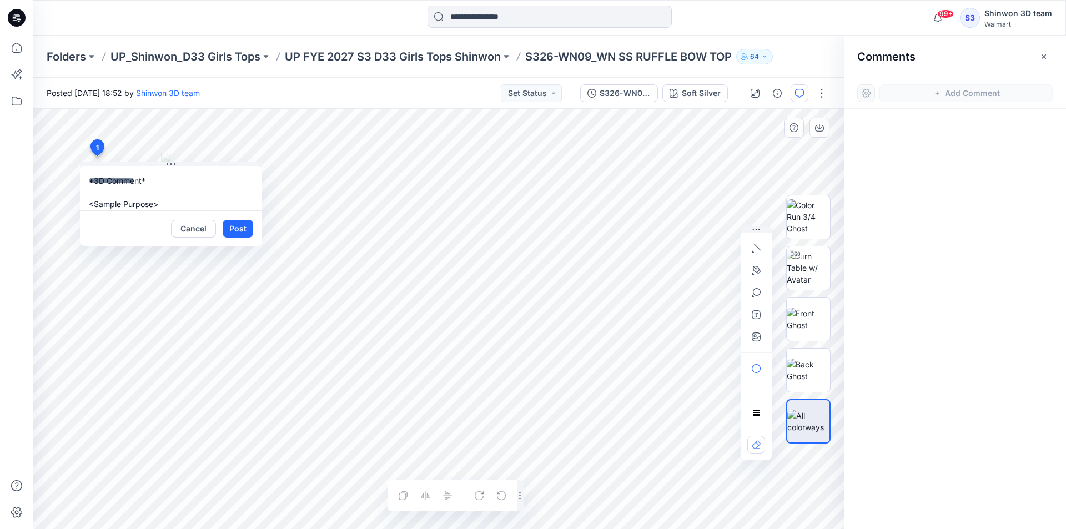
scroll to position [0, 0]
